Goal: Transaction & Acquisition: Subscribe to service/newsletter

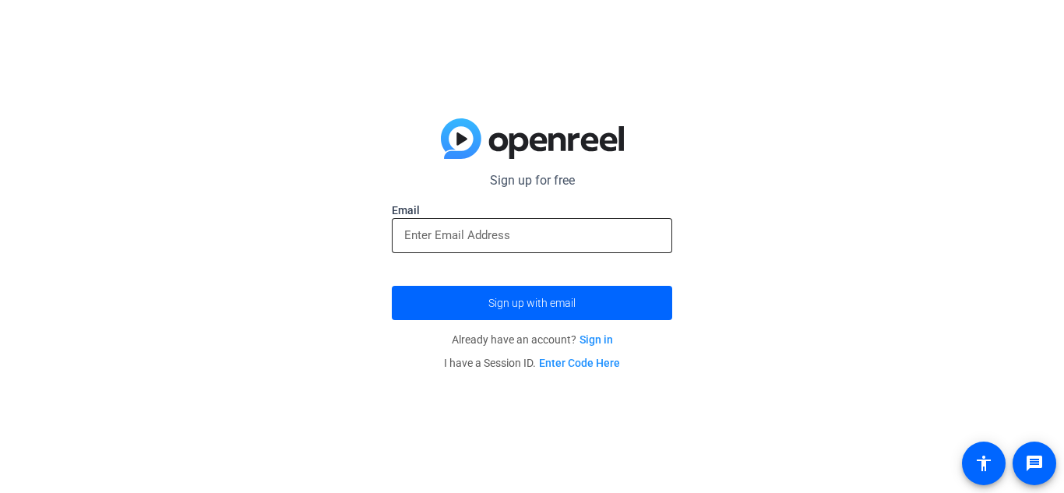
click at [611, 227] on input "email" at bounding box center [532, 235] width 256 height 19
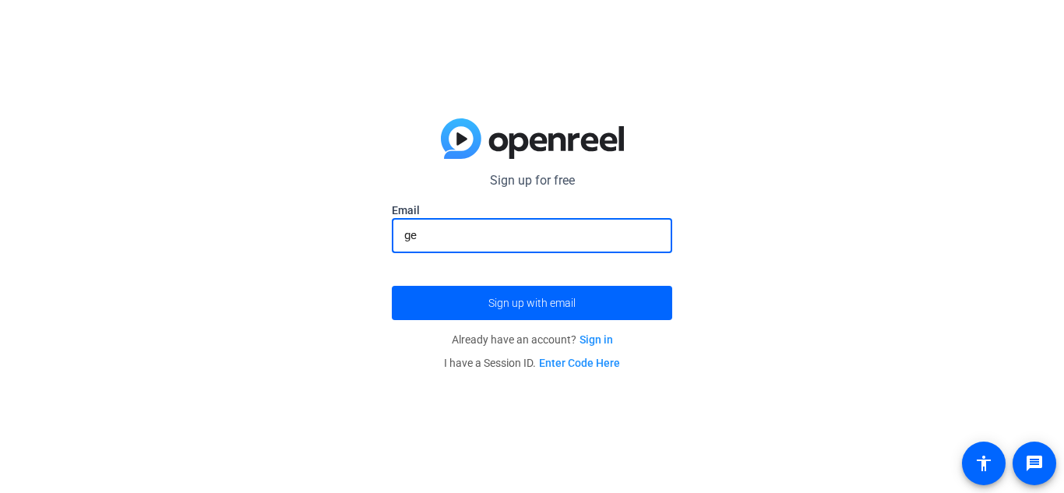
type input "g"
click at [392, 286] on button "Sign up with email" at bounding box center [532, 303] width 280 height 34
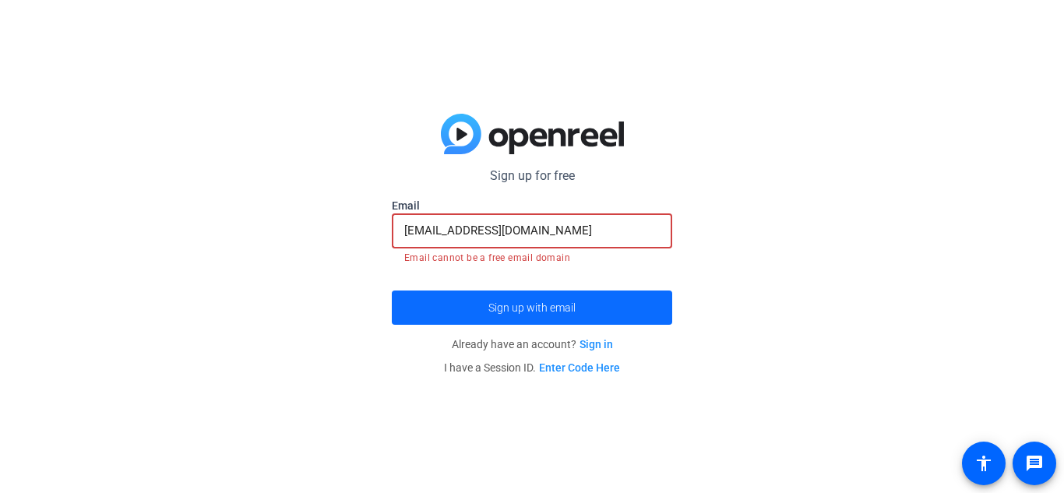
click at [631, 319] on span "submit" at bounding box center [532, 307] width 280 height 37
click at [528, 308] on span "Sign up with email" at bounding box center [531, 308] width 87 height 0
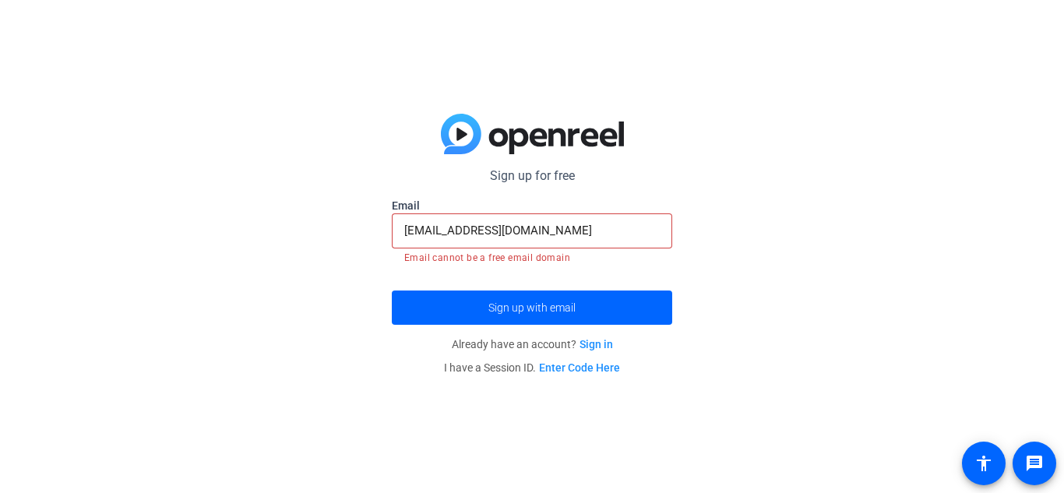
click at [586, 225] on input "[EMAIL_ADDRESS][DOMAIN_NAME]" at bounding box center [532, 230] width 256 height 19
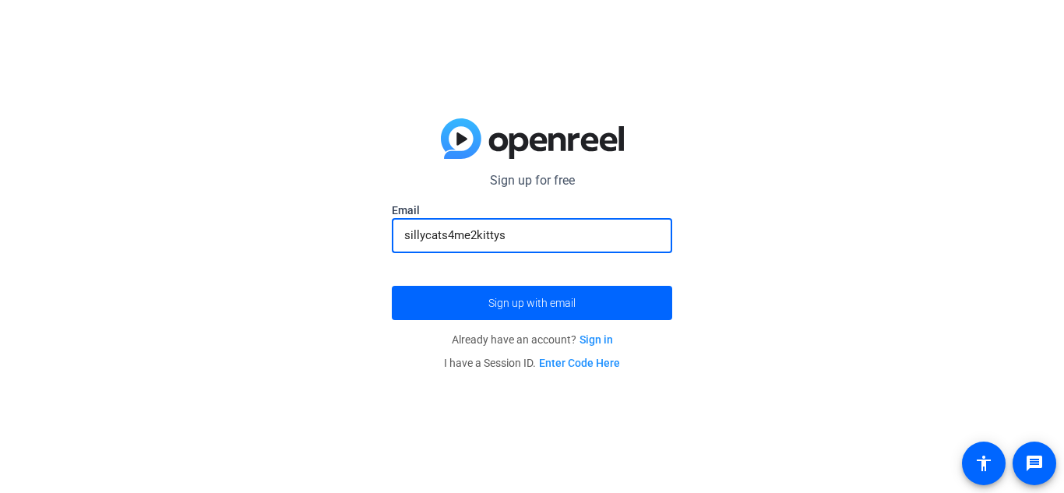
click at [392, 286] on button "Sign up with email" at bounding box center [532, 303] width 280 height 34
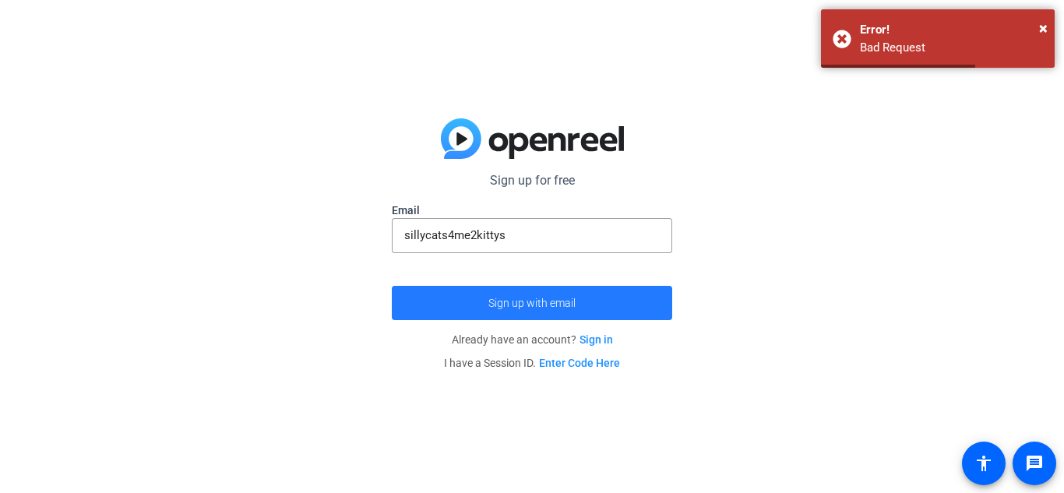
click at [552, 294] on span "submit" at bounding box center [532, 302] width 280 height 37
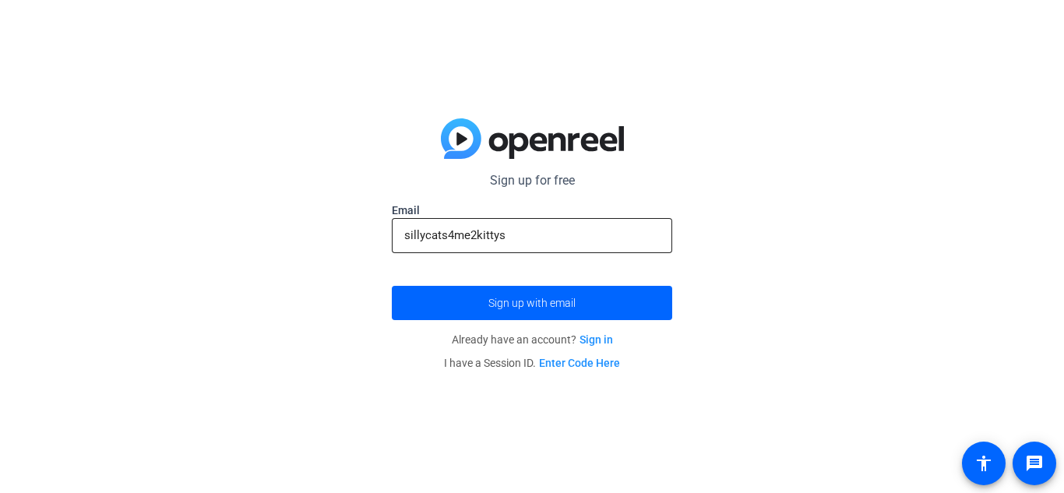
click at [570, 245] on div "sillycats4me2kittys" at bounding box center [532, 235] width 256 height 35
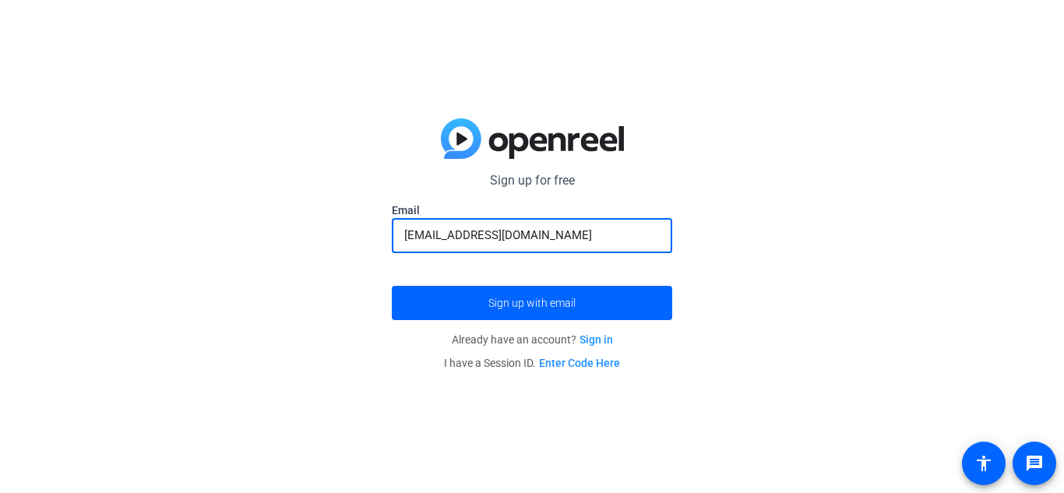
type input "[EMAIL_ADDRESS][DOMAIN_NAME]"
click at [392, 286] on button "Sign up with email" at bounding box center [532, 303] width 280 height 34
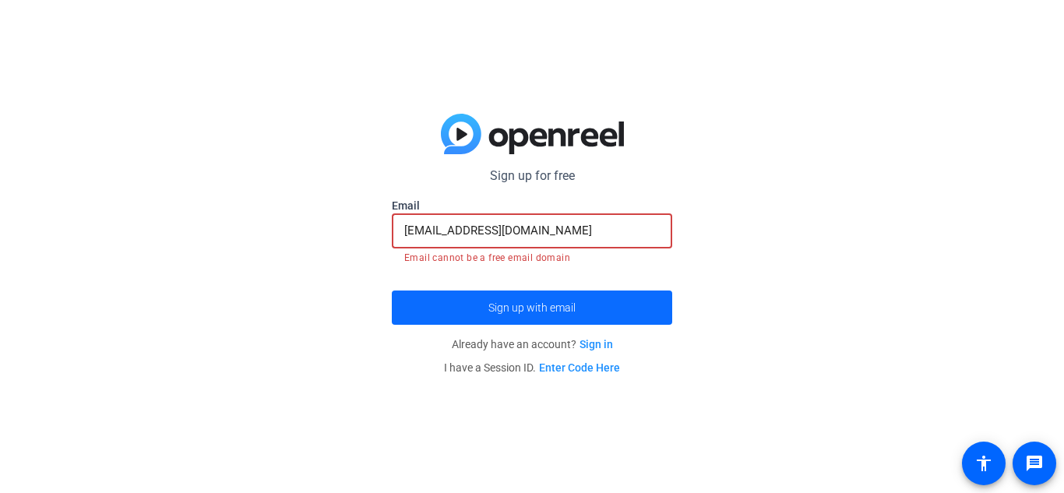
click at [541, 308] on span "Sign up with email" at bounding box center [531, 308] width 87 height 0
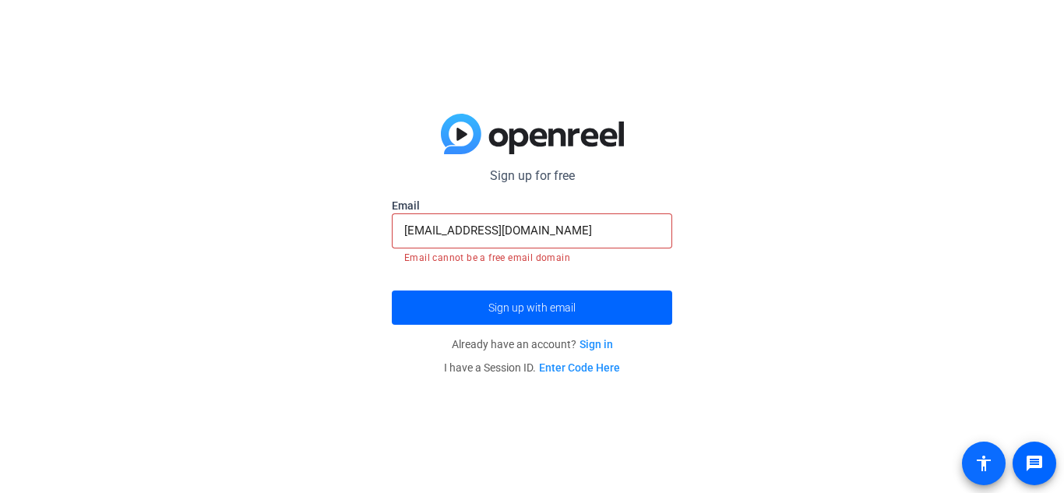
click at [980, 468] on mat-icon "accessibility" at bounding box center [984, 463] width 19 height 19
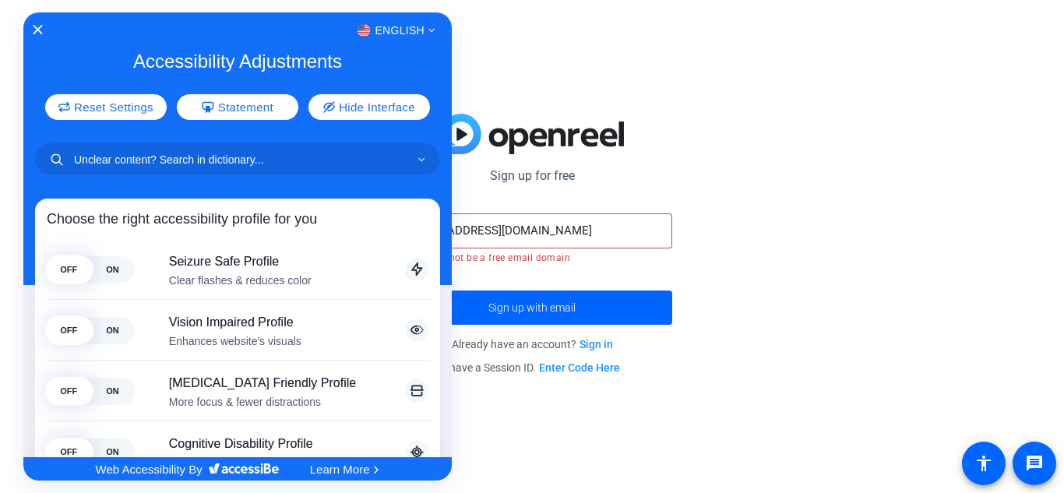
click at [570, 144] on div at bounding box center [532, 246] width 1064 height 493
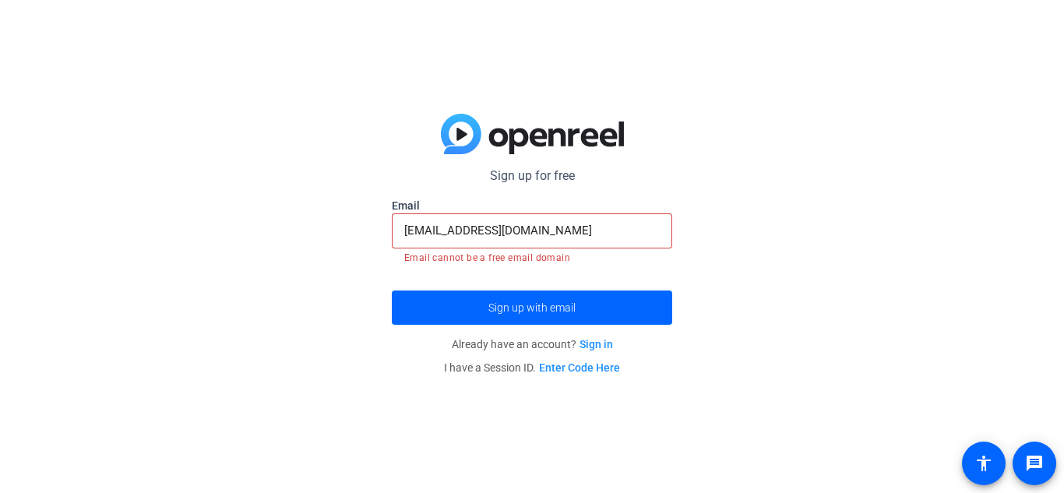
click at [589, 346] on link "Sign in" at bounding box center [597, 344] width 34 height 12
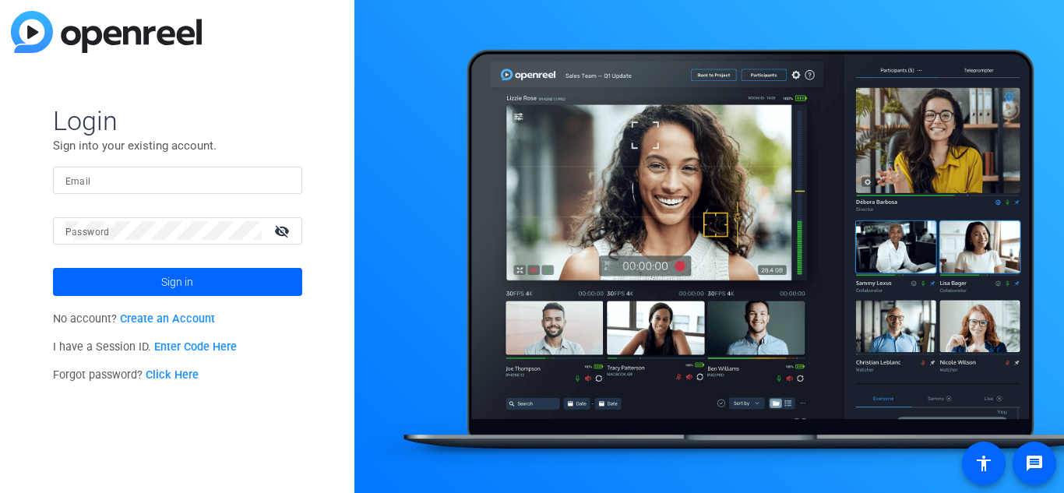
click at [193, 313] on link "Create an Account" at bounding box center [167, 318] width 95 height 13
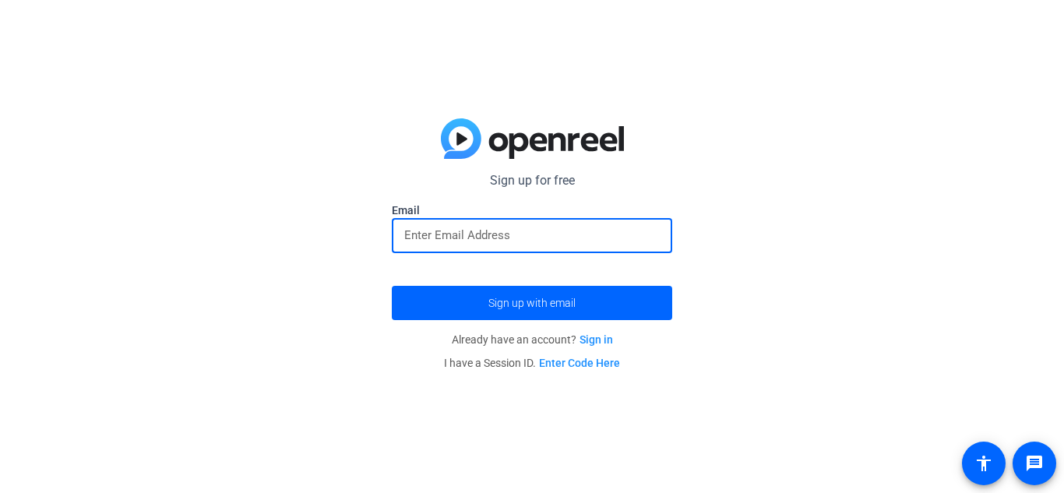
click at [515, 242] on input "email" at bounding box center [532, 235] width 256 height 19
type input "[EMAIL_ADDRESS][DOMAIN_NAME]"
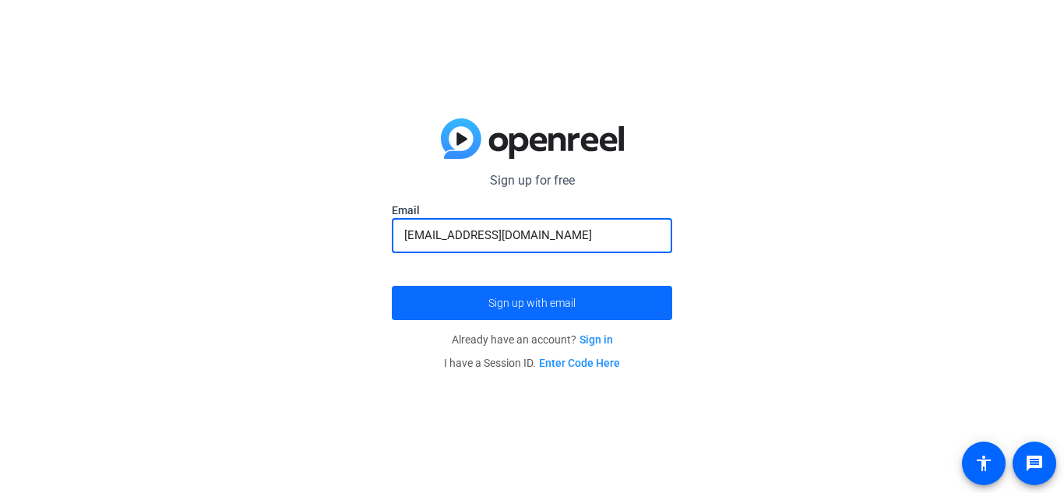
click at [475, 319] on span "submit" at bounding box center [532, 302] width 280 height 37
